Goal: Task Accomplishment & Management: Use online tool/utility

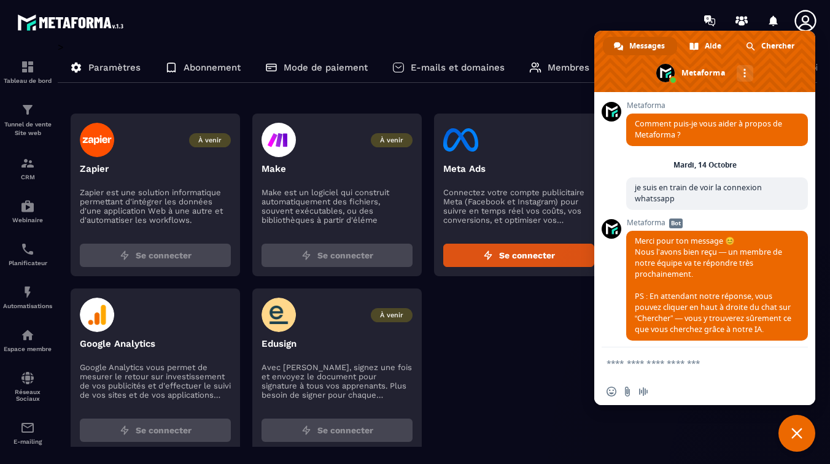
scroll to position [452, 0]
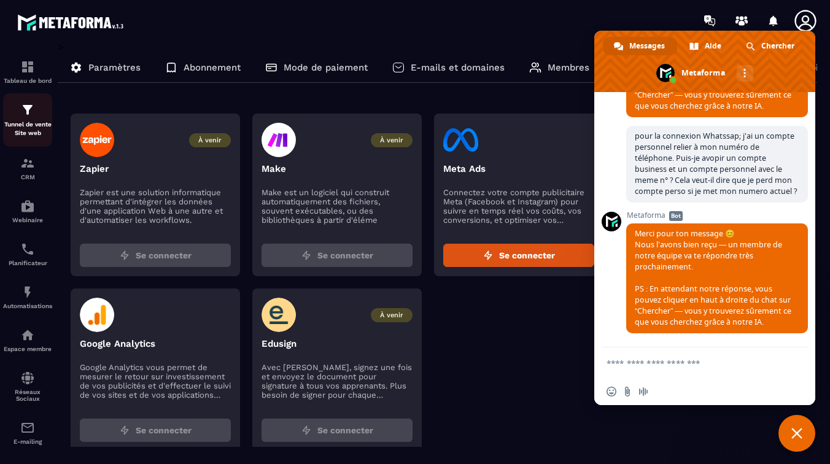
click at [25, 121] on p "Tunnel de vente Site web" at bounding box center [27, 128] width 49 height 17
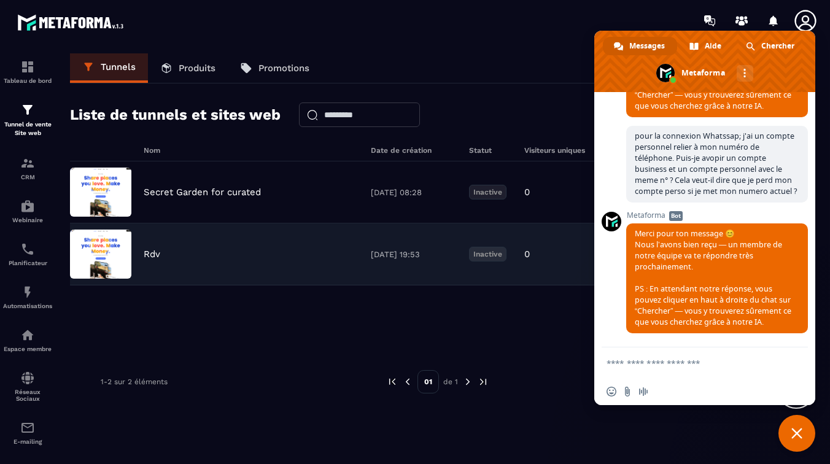
click at [199, 247] on div "Rdv [DATE] 19:53 Inactive 0 0 0 0,00 € 0" at bounding box center [437, 254] width 735 height 62
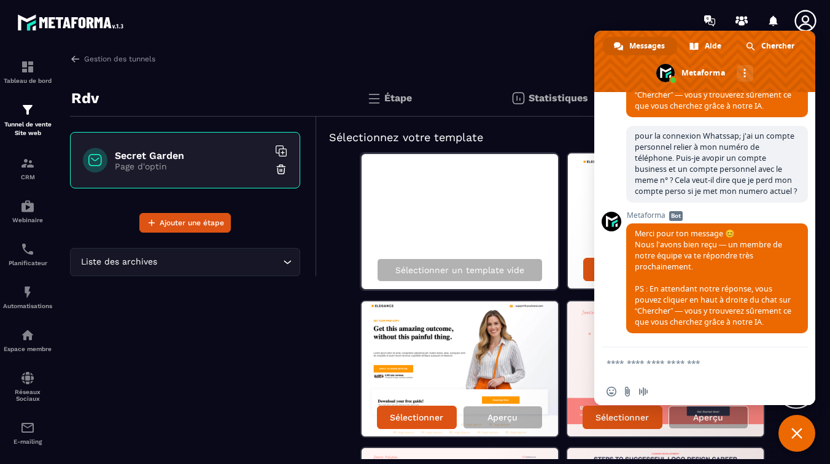
click at [609, 25] on div at bounding box center [486, 20] width 685 height 41
click at [797, 436] on span "Fermer le chat" at bounding box center [796, 433] width 11 height 11
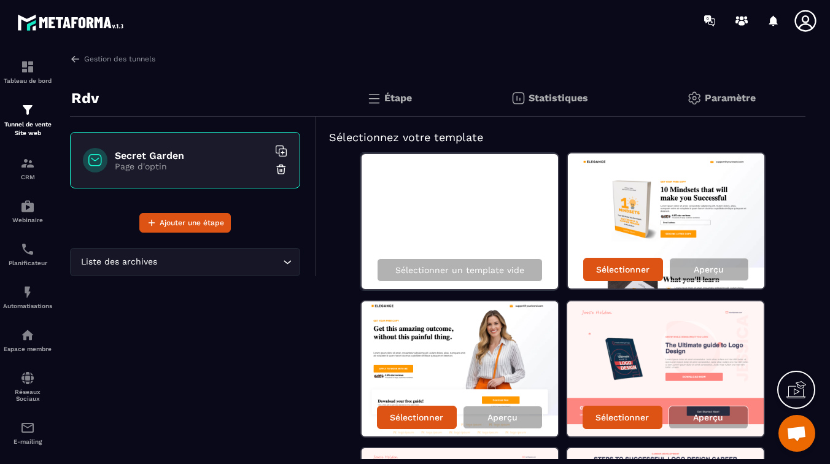
click at [277, 167] on img at bounding box center [281, 169] width 12 height 12
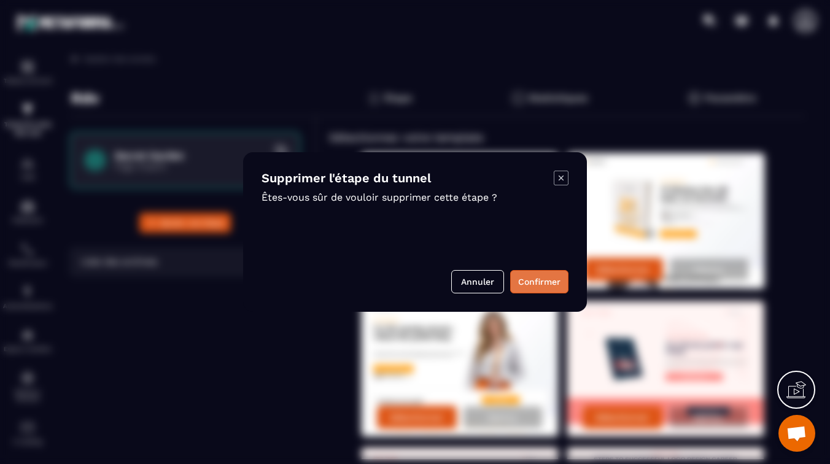
click at [531, 279] on button "Confirmer" at bounding box center [539, 281] width 58 height 23
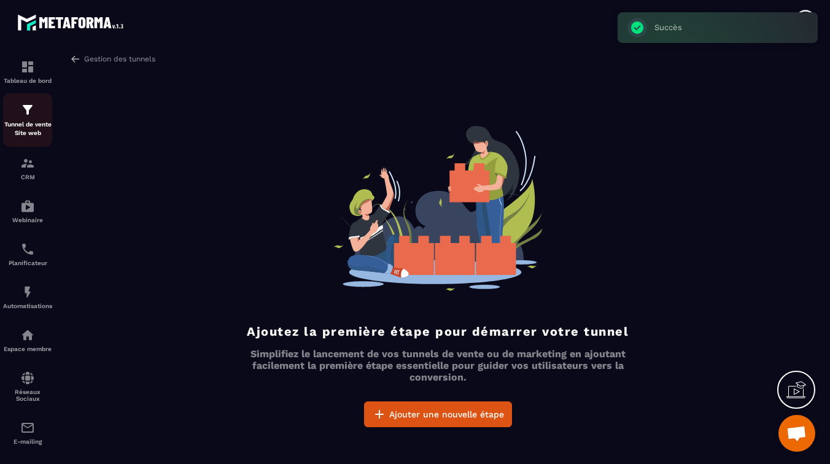
click at [23, 109] on img at bounding box center [27, 109] width 15 height 15
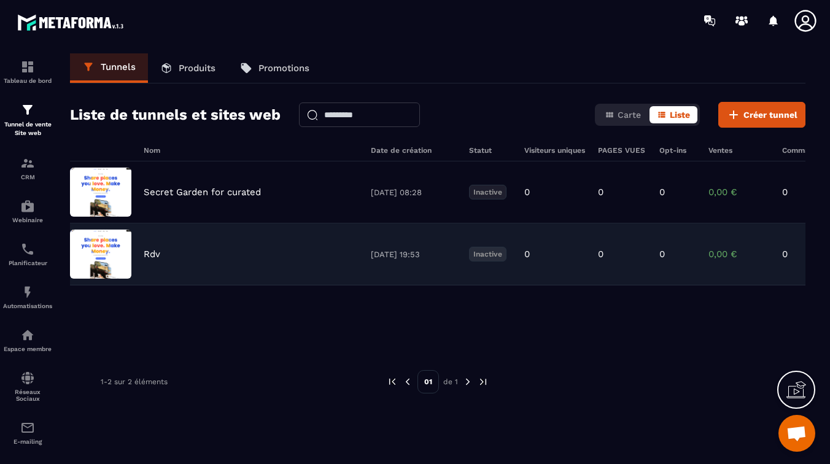
click at [156, 255] on p "Rdv" at bounding box center [152, 253] width 17 height 11
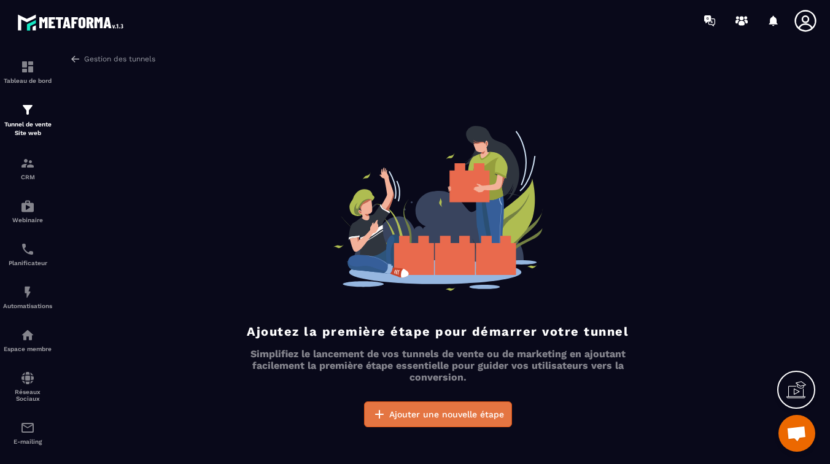
click at [417, 415] on span "Ajouter une nouvelle étape" at bounding box center [446, 414] width 115 height 12
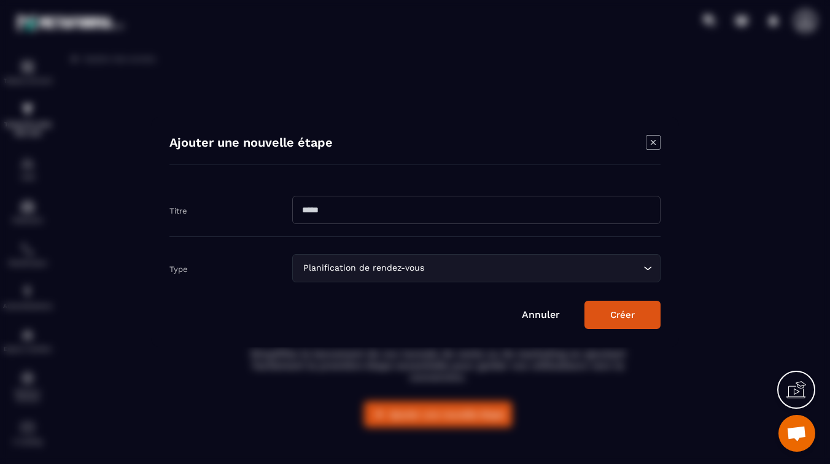
click at [368, 218] on input "Modal window" at bounding box center [476, 210] width 368 height 28
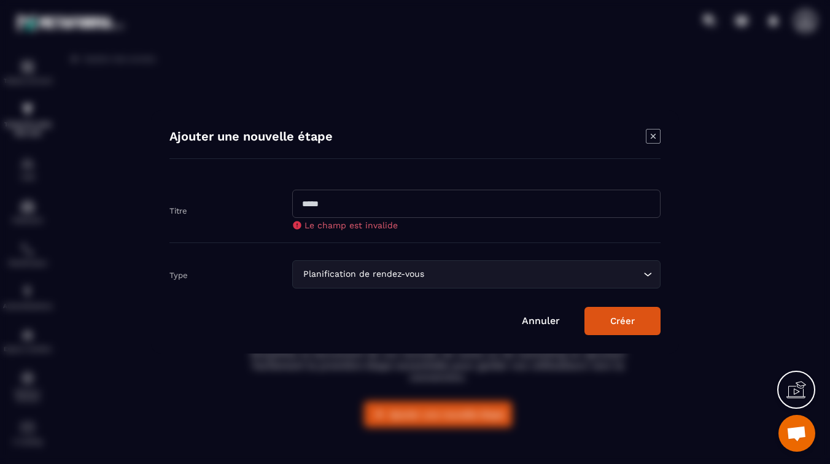
click at [535, 318] on link "Annuler" at bounding box center [541, 321] width 38 height 12
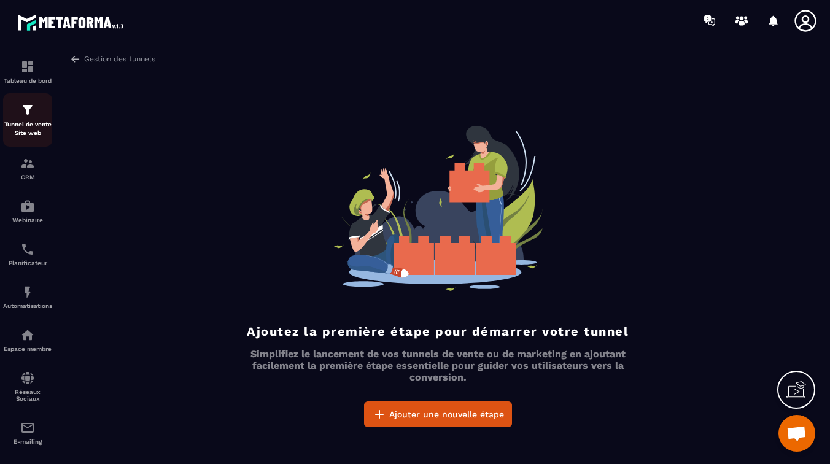
click at [25, 112] on img at bounding box center [27, 109] width 15 height 15
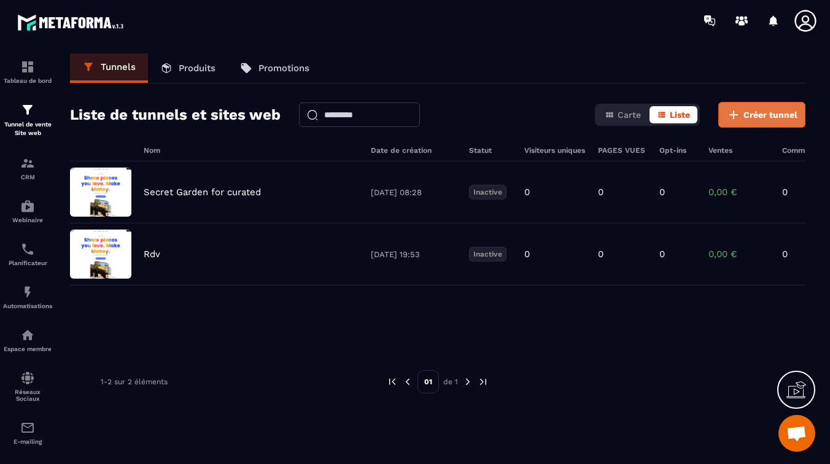
click at [752, 116] on span "Créer tunnel" at bounding box center [770, 115] width 54 height 12
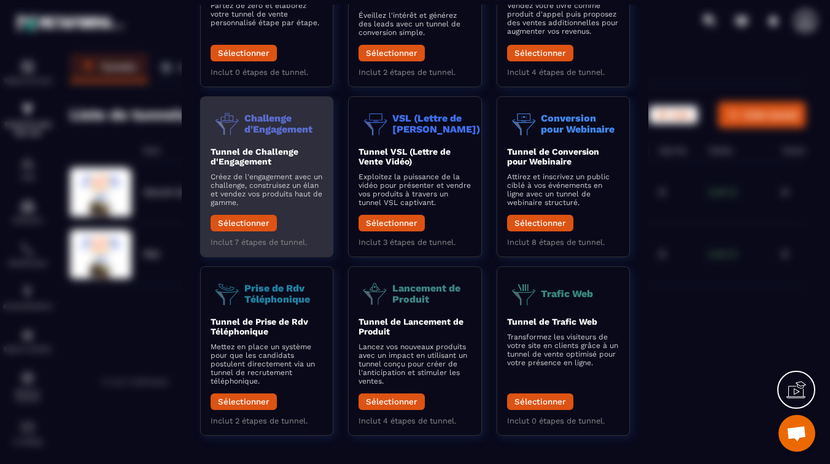
scroll to position [142, 0]
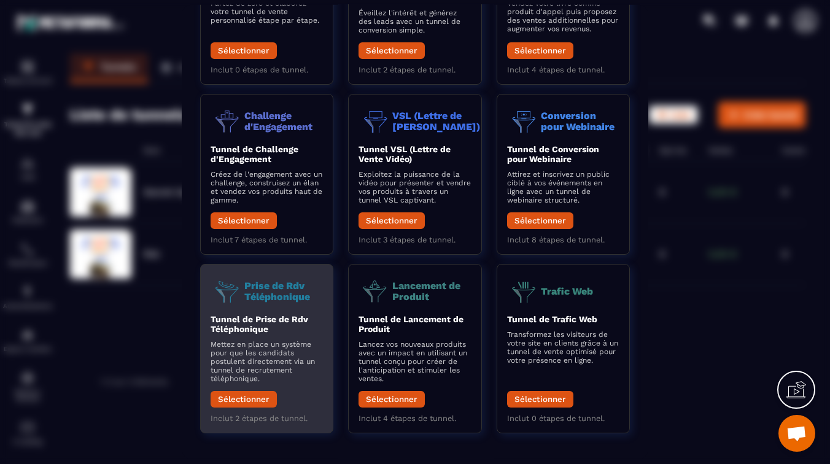
click at [255, 332] on b "Tunnel de Prise de Rdv Téléphonique" at bounding box center [259, 324] width 98 height 20
click at [260, 396] on button "Sélectionner" at bounding box center [243, 399] width 66 height 17
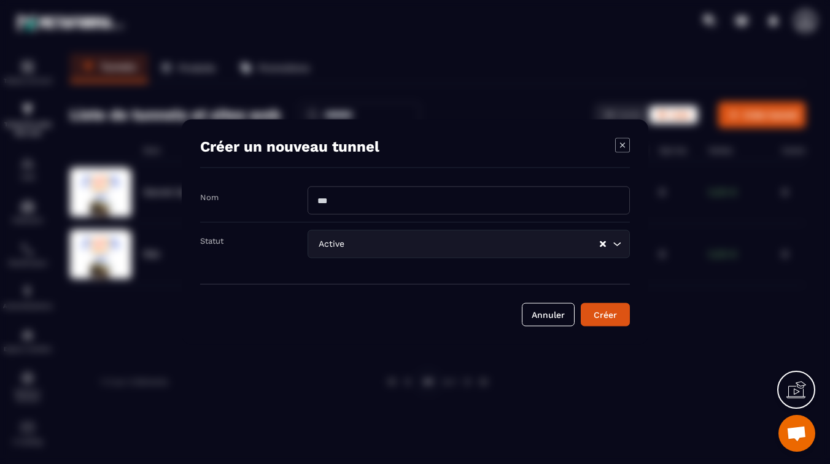
click at [416, 204] on input "Modal window" at bounding box center [468, 201] width 322 height 28
type input "**********"
click at [431, 243] on input "Search for option" at bounding box center [473, 243] width 252 height 13
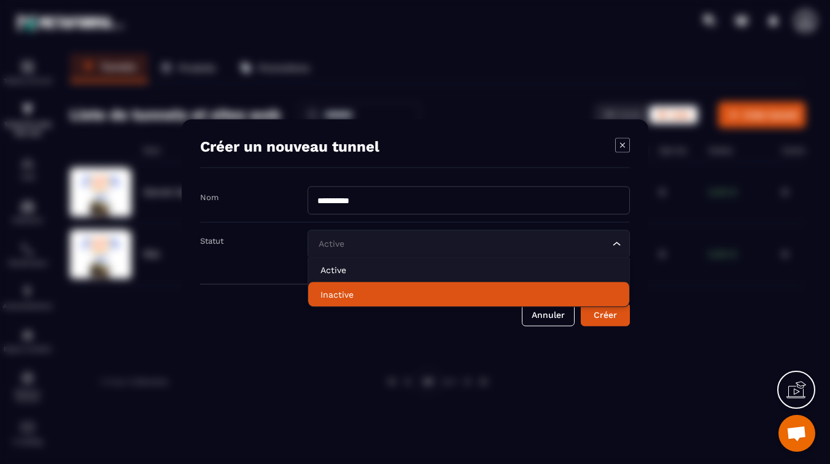
click at [374, 290] on p "Inactive" at bounding box center [468, 294] width 296 height 12
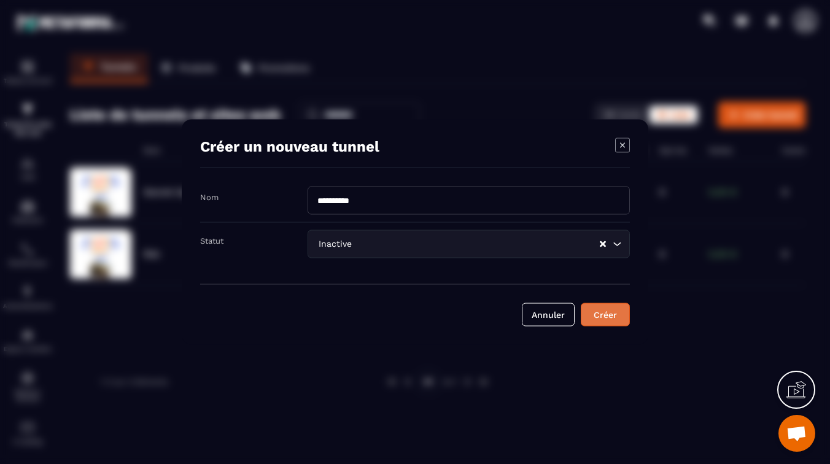
click at [594, 314] on div "Créer" at bounding box center [604, 315] width 33 height 12
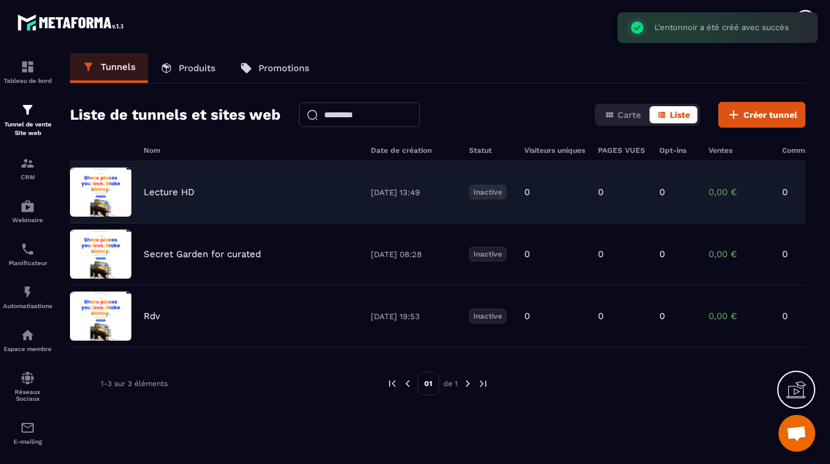
click at [498, 195] on p "Inactive" at bounding box center [487, 192] width 37 height 15
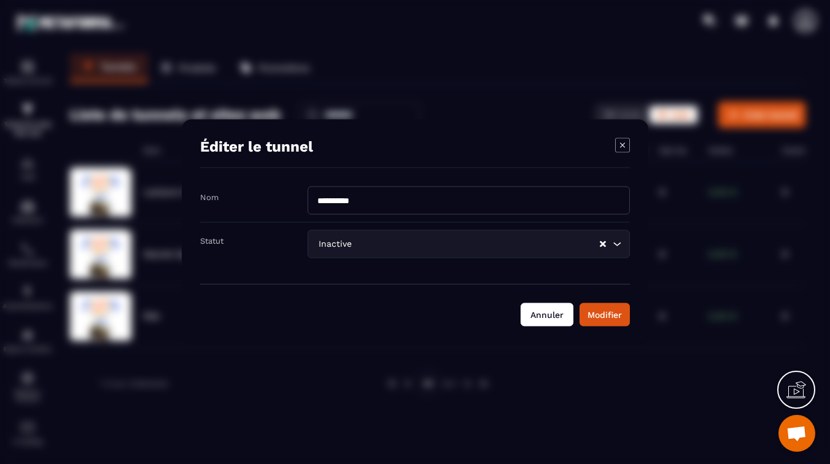
click at [549, 309] on button "Annuler" at bounding box center [546, 314] width 53 height 23
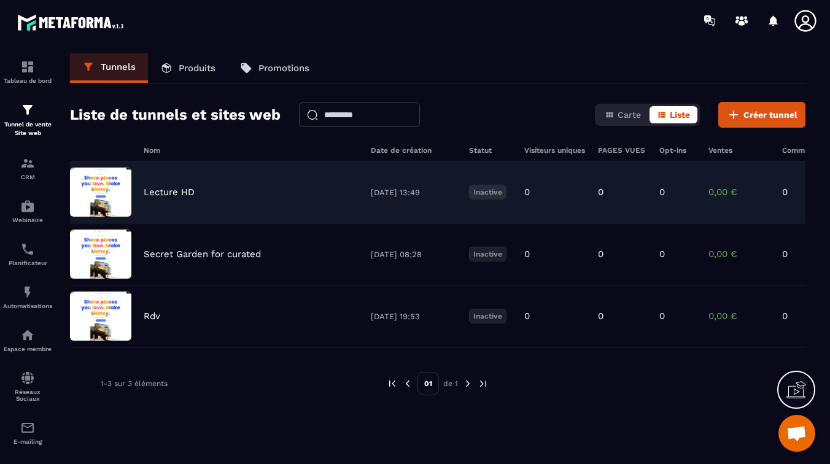
click at [115, 193] on img at bounding box center [100, 191] width 61 height 49
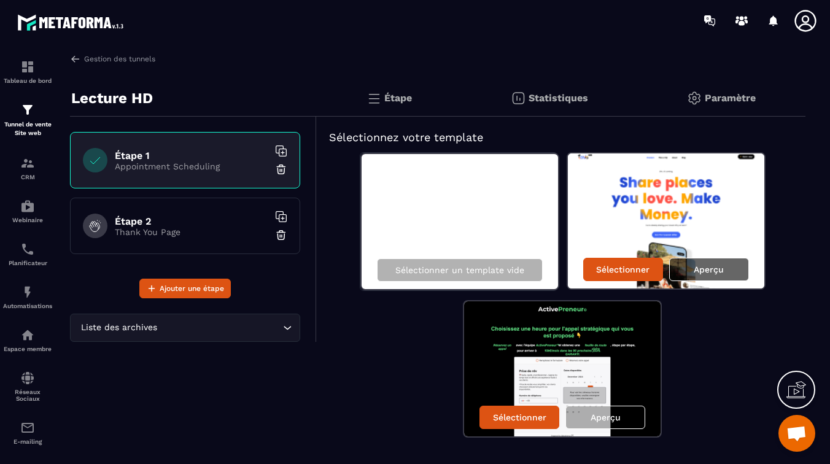
click at [708, 275] on div "Aperçu" at bounding box center [709, 269] width 80 height 23
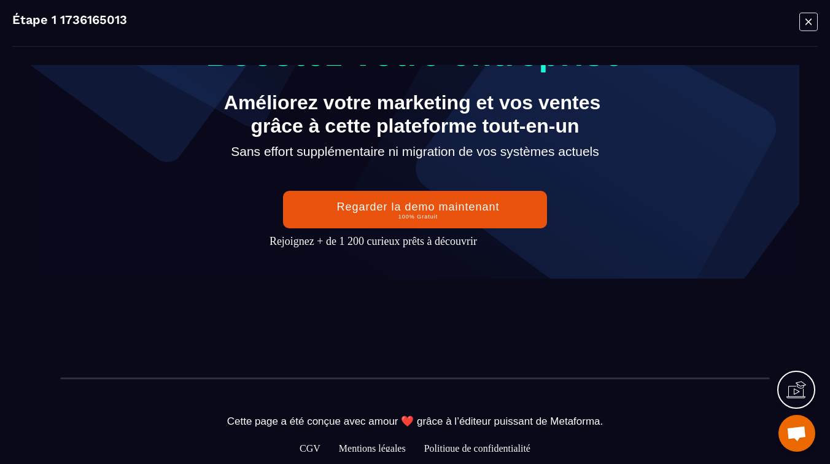
scroll to position [202, 0]
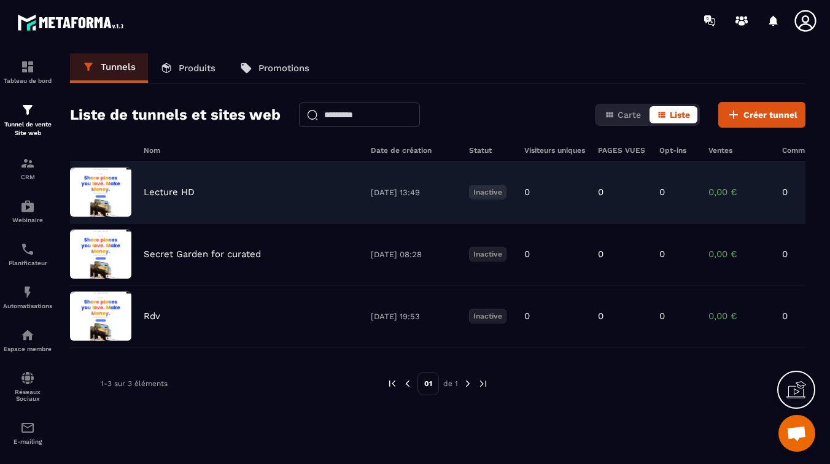
click at [160, 190] on p "Lecture HD" at bounding box center [169, 192] width 51 height 11
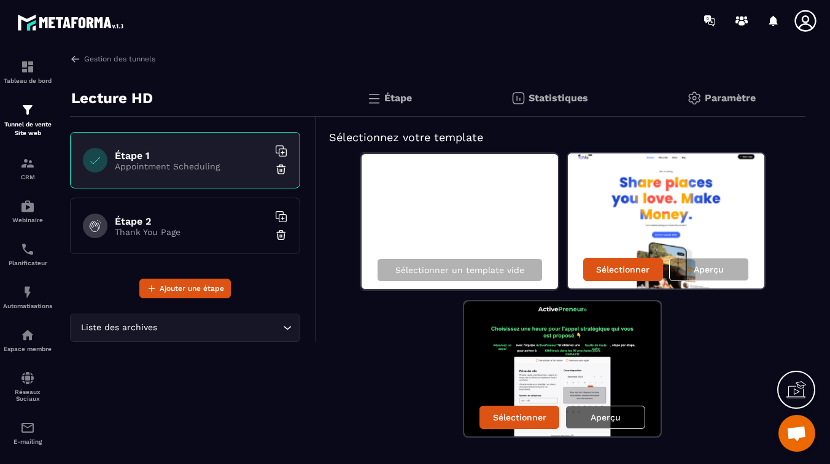
click at [595, 422] on div "Aperçu" at bounding box center [605, 417] width 80 height 23
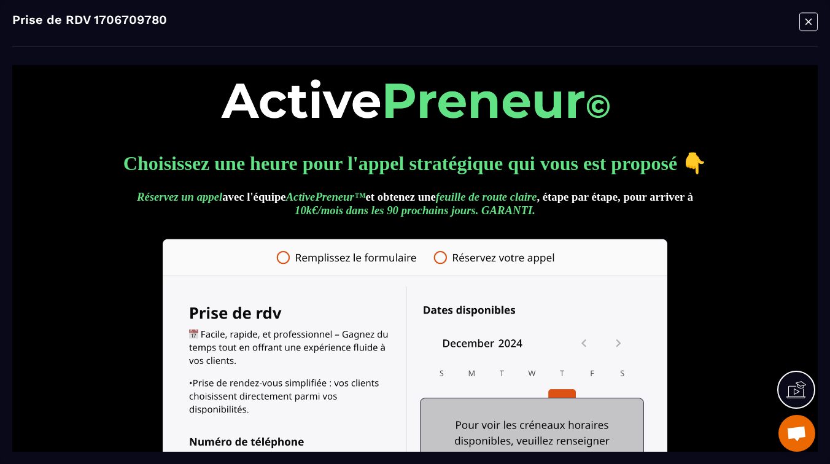
click at [389, 115] on img at bounding box center [415, 98] width 388 height 39
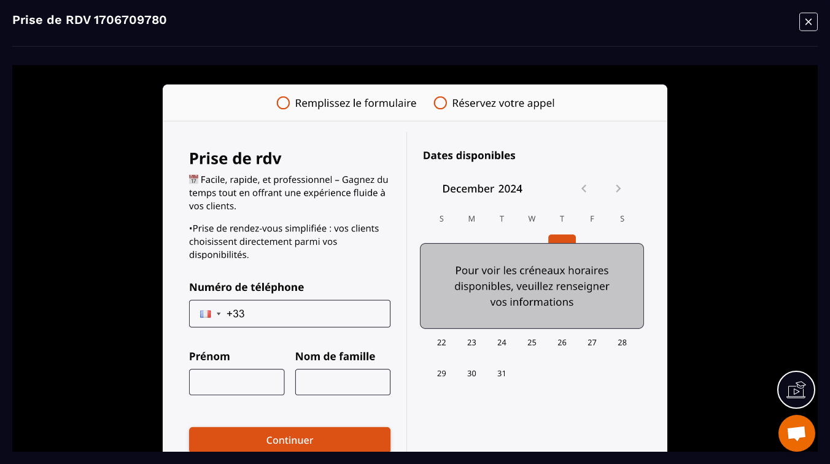
scroll to position [170, 0]
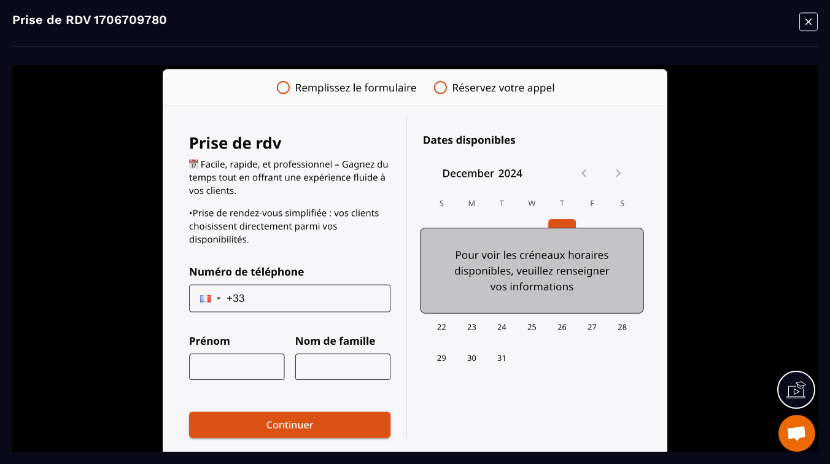
click at [550, 274] on img at bounding box center [415, 285] width 505 height 432
click at [271, 425] on img at bounding box center [415, 285] width 505 height 432
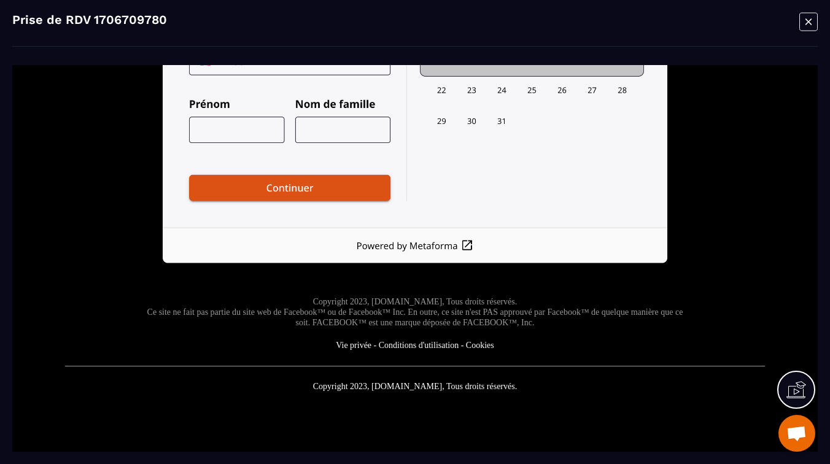
scroll to position [0, 0]
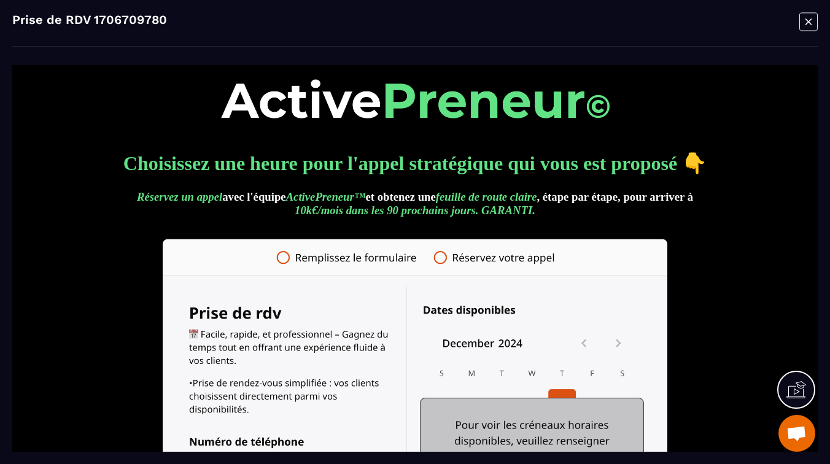
click at [826, 28] on div "Prise de RDV 1706709780" at bounding box center [415, 232] width 830 height 464
click at [811, 19] on icon "Modal window" at bounding box center [808, 21] width 18 height 19
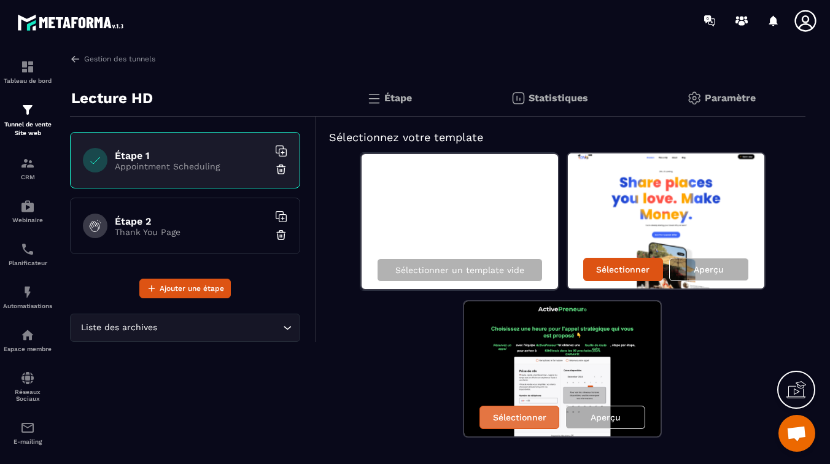
click at [503, 420] on p "Sélectionner" at bounding box center [519, 417] width 53 height 10
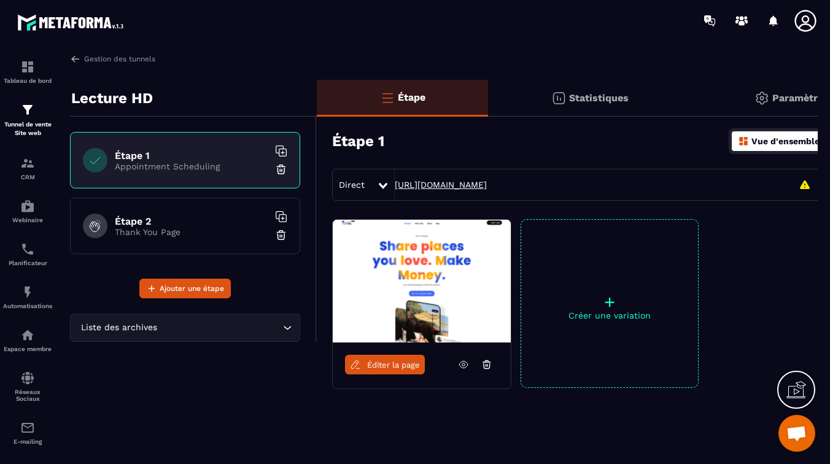
click at [482, 186] on link "[URL][DOMAIN_NAME]" at bounding box center [441, 185] width 92 height 10
